Goal: Task Accomplishment & Management: Use online tool/utility

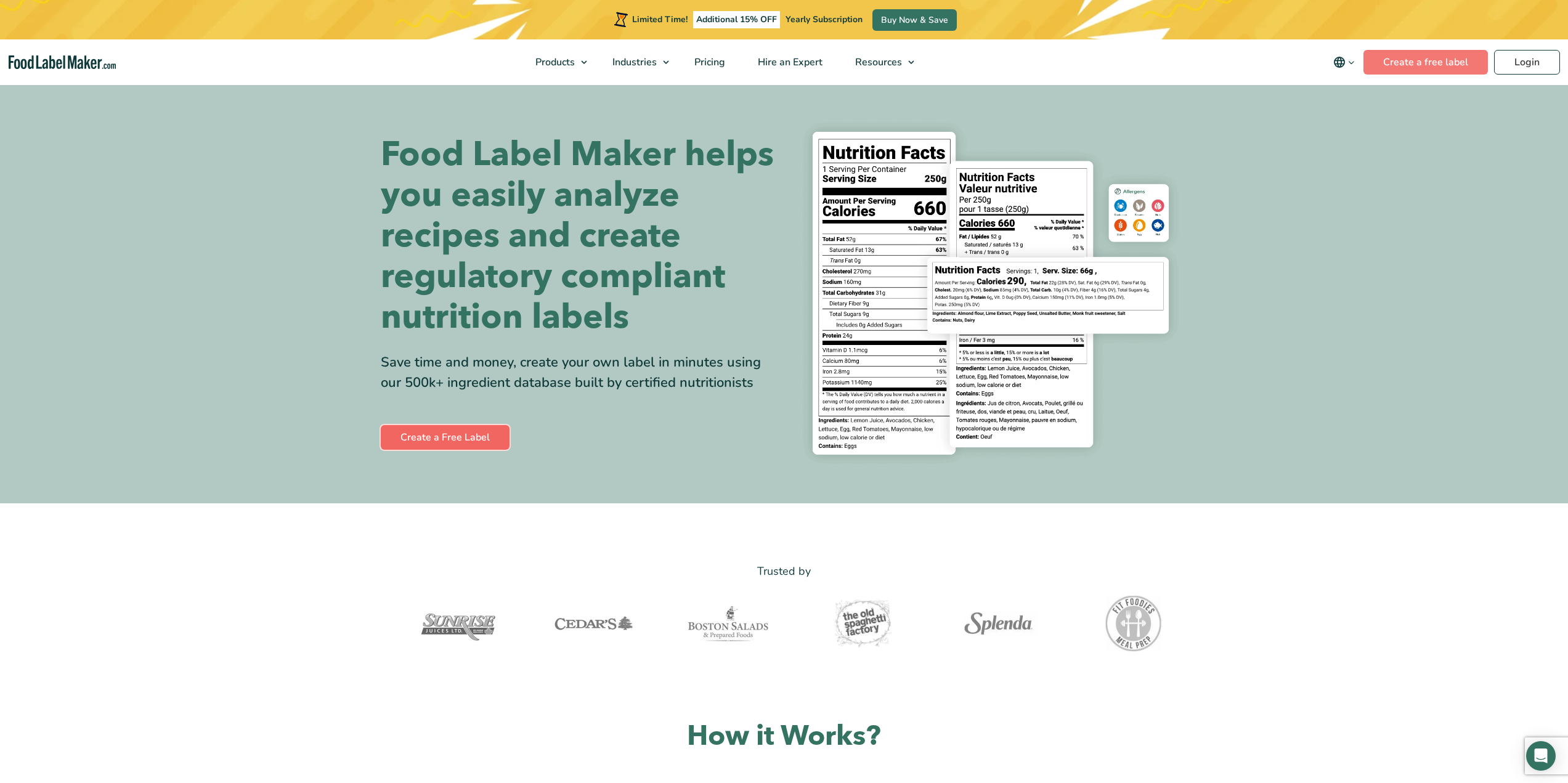
click at [452, 431] on link "Create a Free Label" at bounding box center [445, 437] width 128 height 24
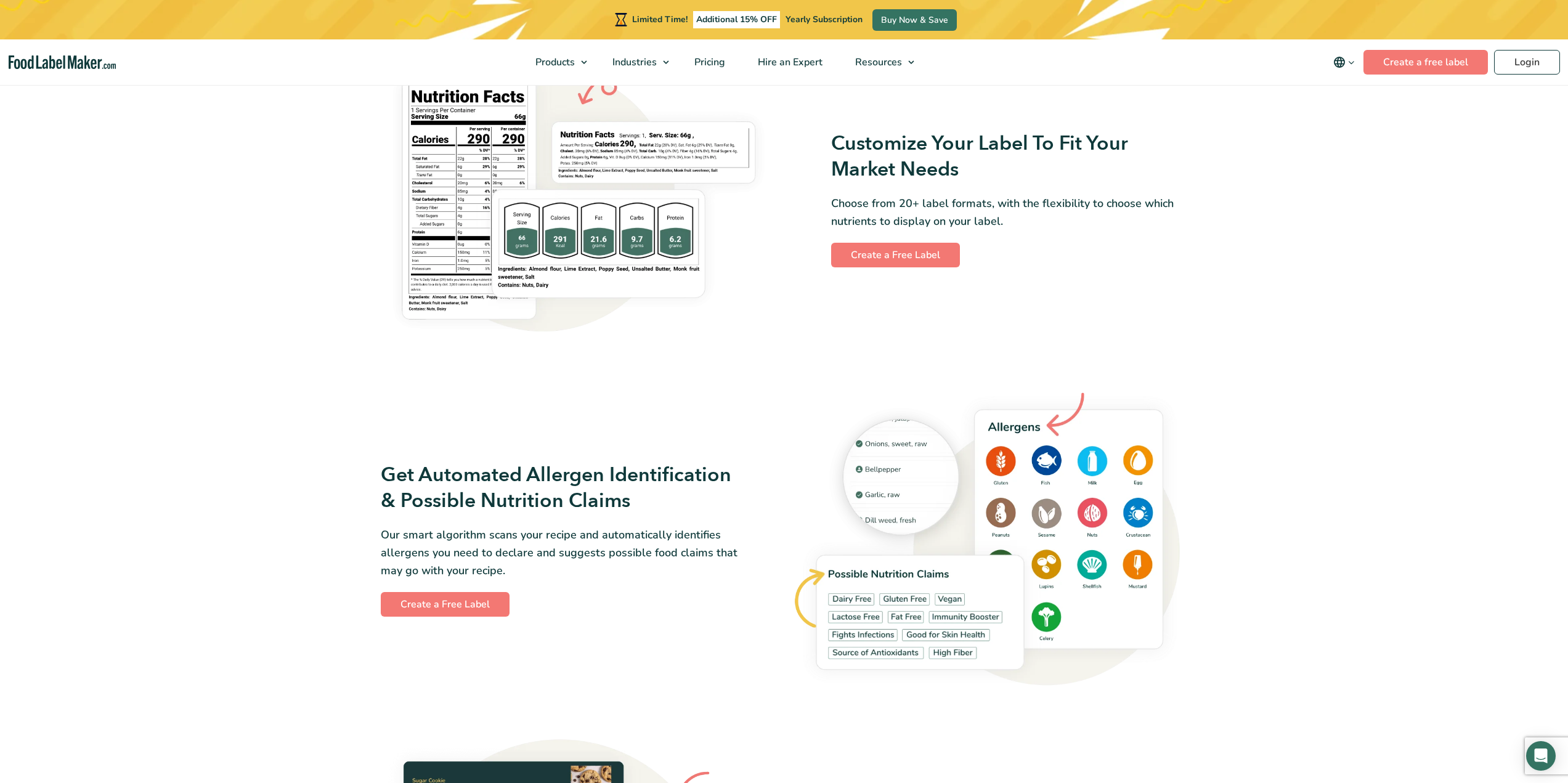
scroll to position [1047, 0]
